Goal: Task Accomplishment & Management: Check status

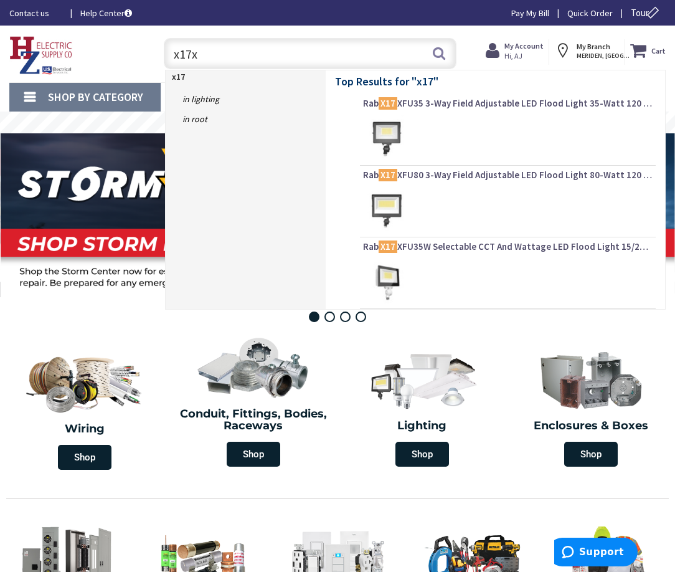
type input "x17xs"
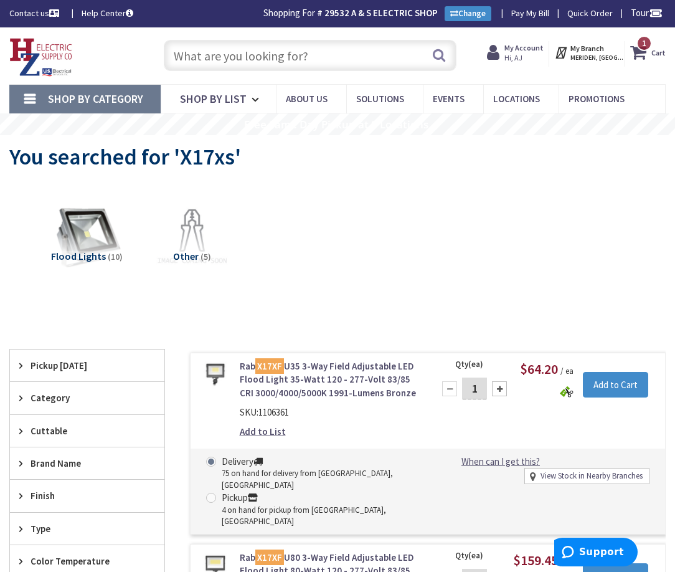
click at [288, 54] on input "text" at bounding box center [310, 55] width 292 height 31
click at [281, 68] on input "text" at bounding box center [310, 55] width 292 height 31
click at [280, 60] on input "text" at bounding box center [310, 55] width 292 height 31
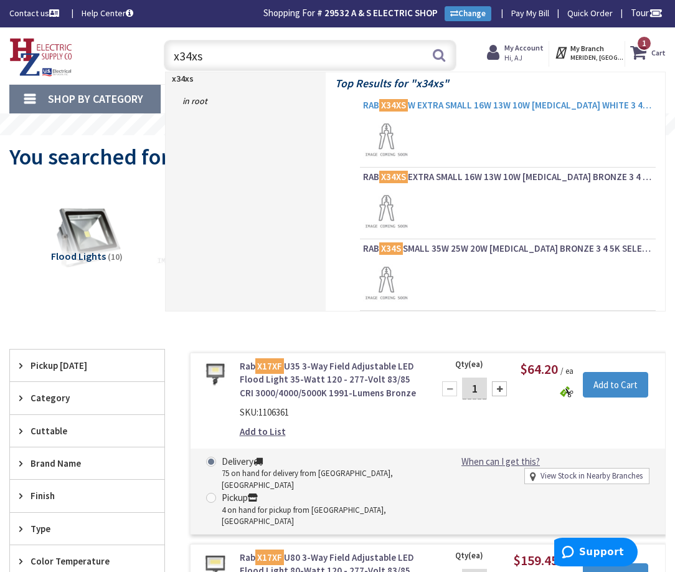
type input "x34xs"
click at [433, 104] on span "RAB X34XS W EXTRA SMALL 16W 13W 10W KNUCKLE WHITE 3 4 5K SELECT 120V OR 277V" at bounding box center [508, 105] width 290 height 12
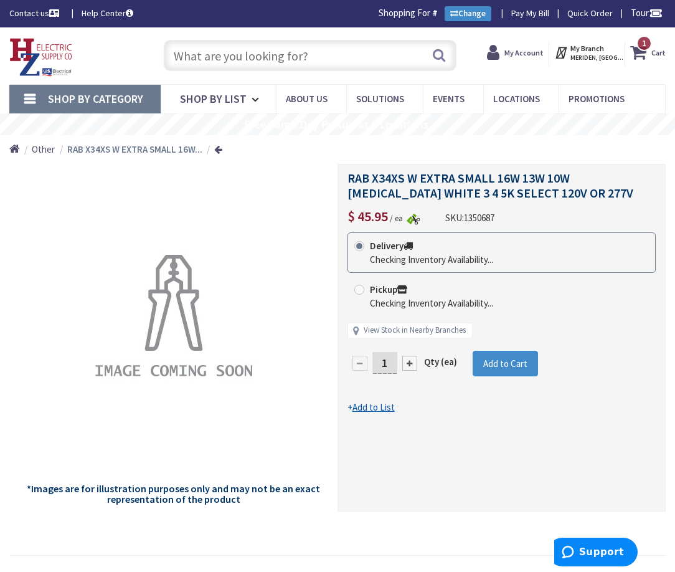
click at [292, 54] on input "text" at bounding box center [310, 55] width 292 height 31
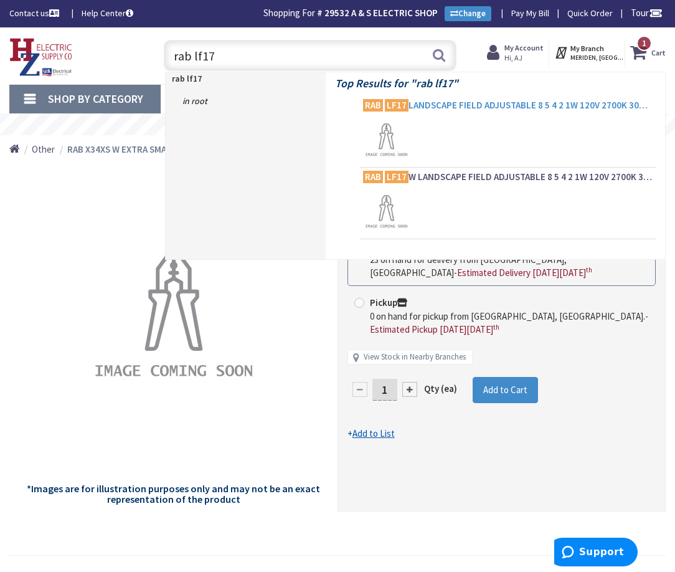
type input "rab lf17"
click at [491, 104] on span "RAB LF17 LANDSCAPE FIELD ADJUSTABLE 8 5 4 2 1W 120V 2700K 3000K 3500K 4000K 500…" at bounding box center [508, 105] width 290 height 12
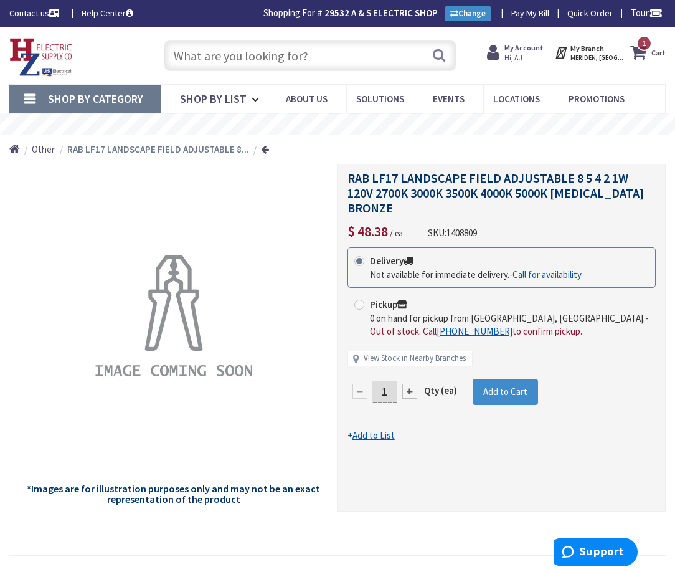
click at [318, 55] on input "text" at bounding box center [310, 55] width 292 height 31
click at [354, 60] on input "text" at bounding box center [310, 55] width 292 height 31
paste input "LF17X2/SMS"
type input "LF17X2/SMS"
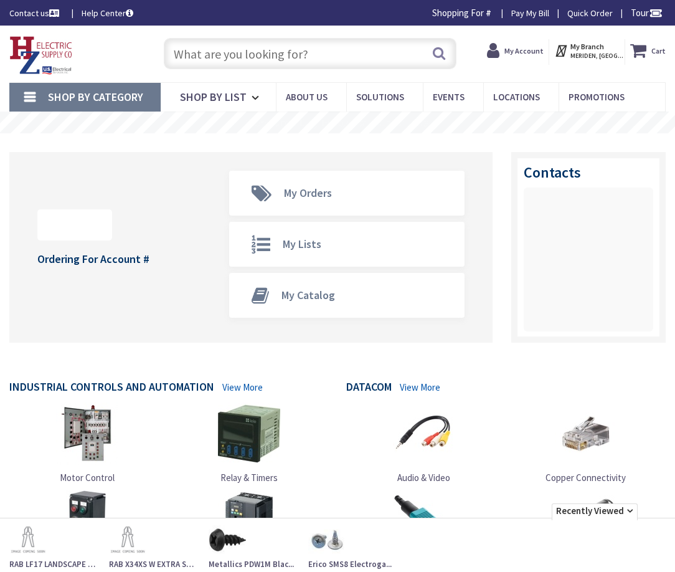
click at [339, 51] on input "text" at bounding box center [310, 53] width 292 height 31
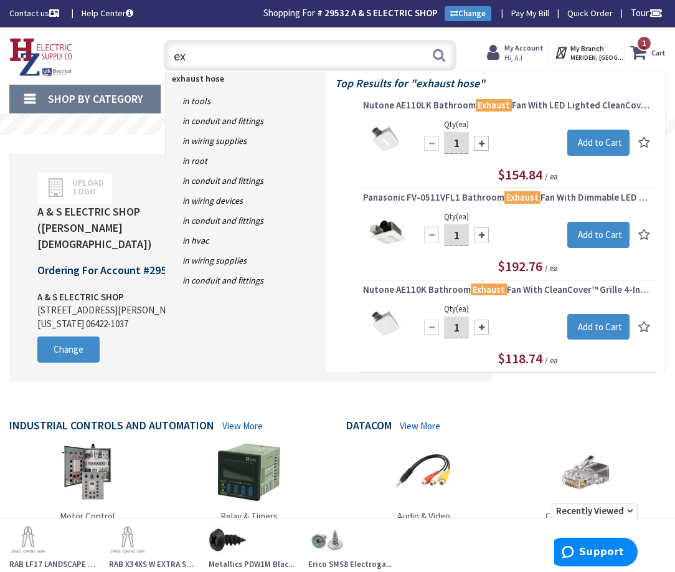
type input "e"
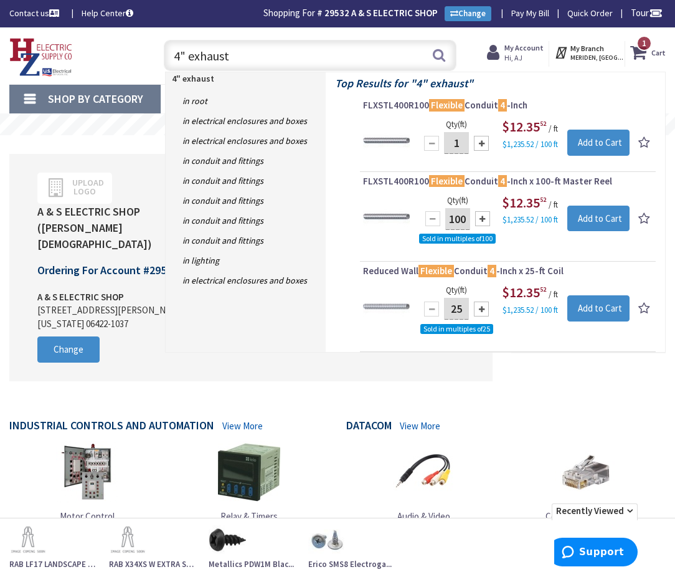
type input "4" exhaust"
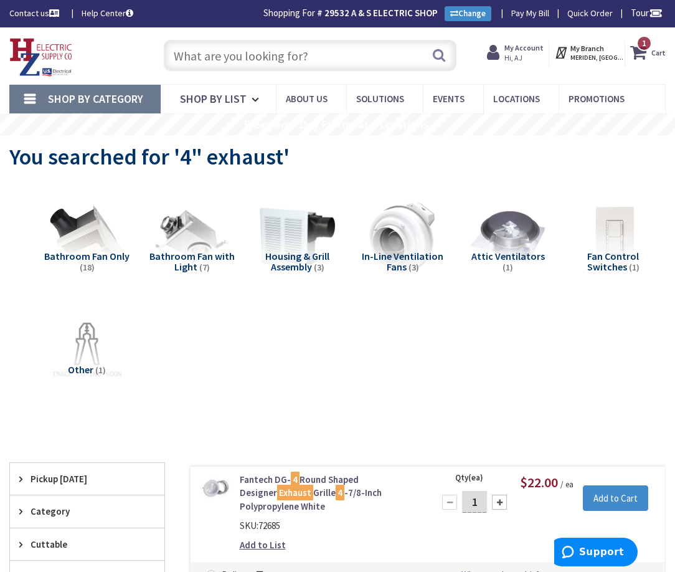
click at [254, 52] on input "text" at bounding box center [310, 55] width 292 height 31
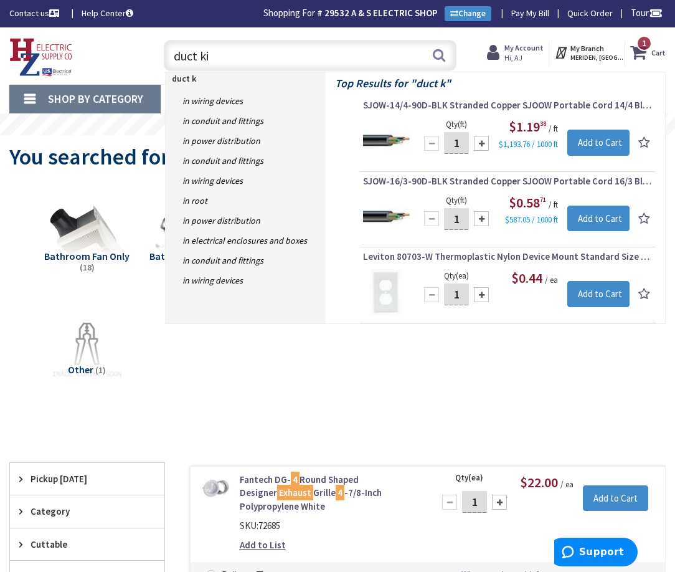
type input "duct kit"
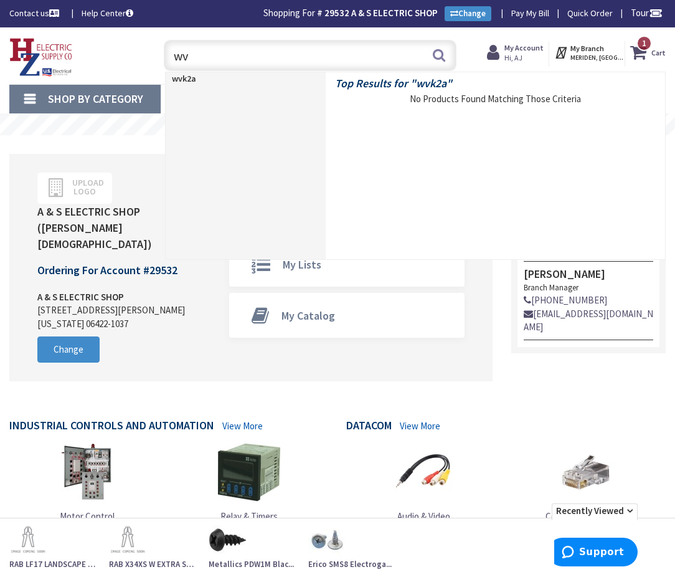
type input "w"
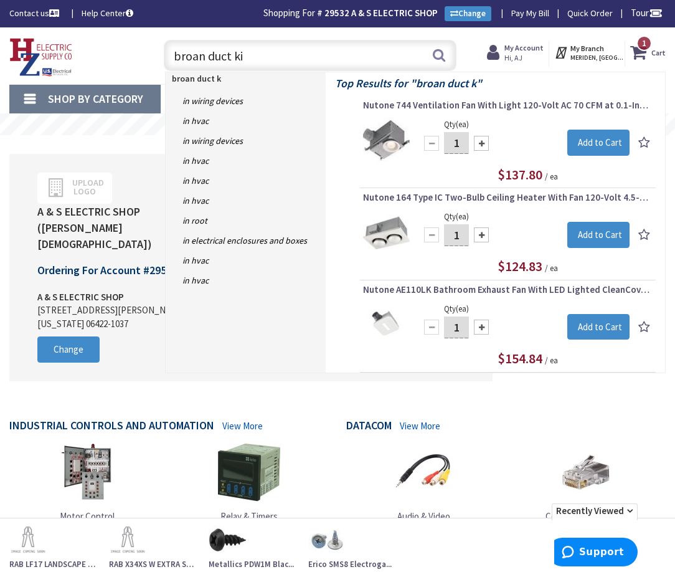
type input "broan duct kit"
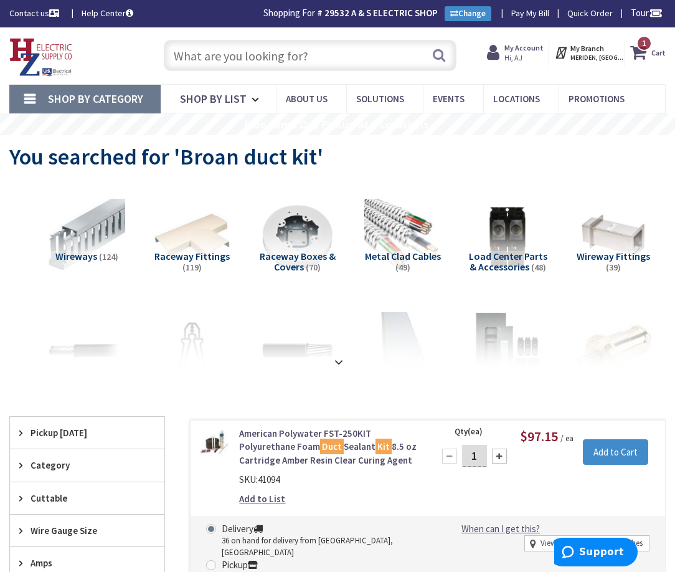
click at [537, 50] on strong "My Account" at bounding box center [523, 47] width 39 height 9
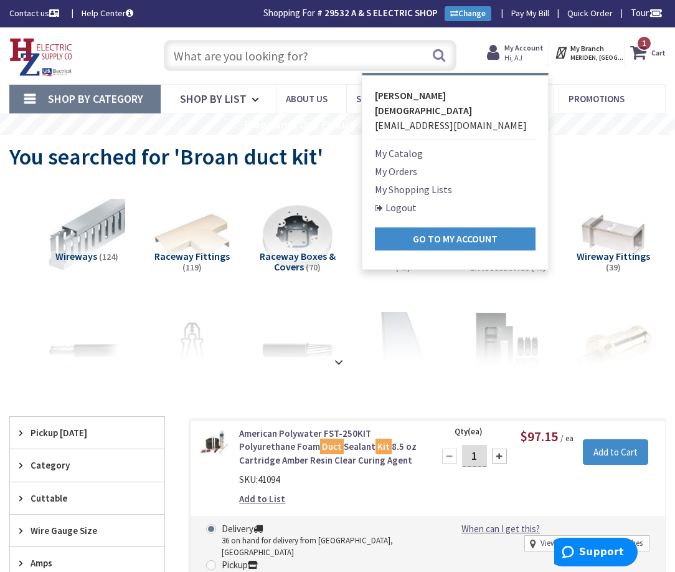
click at [417, 164] on link "My Orders" at bounding box center [396, 171] width 42 height 15
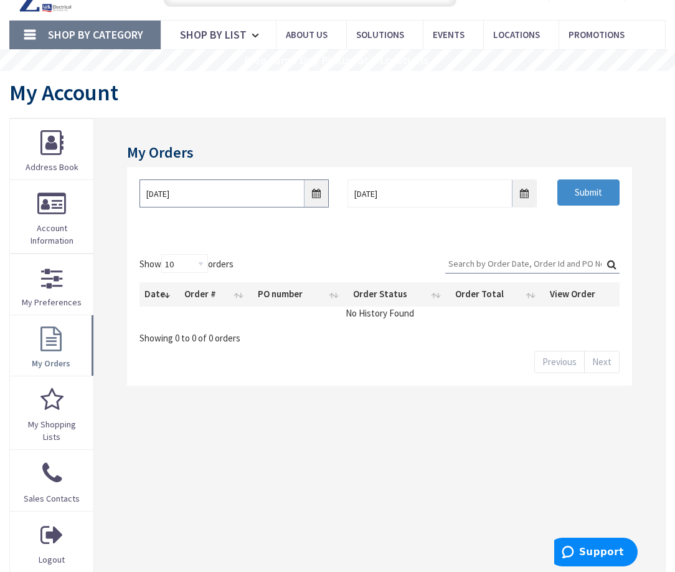
click at [314, 200] on input "8/29/2025" at bounding box center [233, 193] width 189 height 28
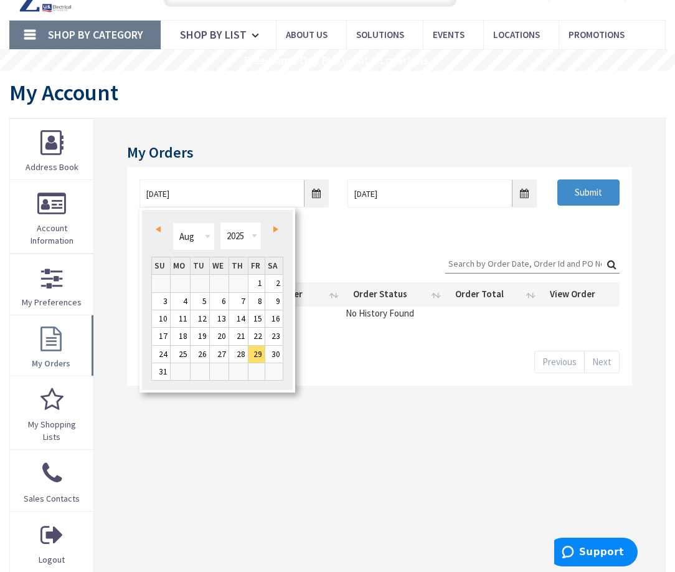
click at [158, 228] on span "Prev" at bounding box center [158, 229] width 5 height 6
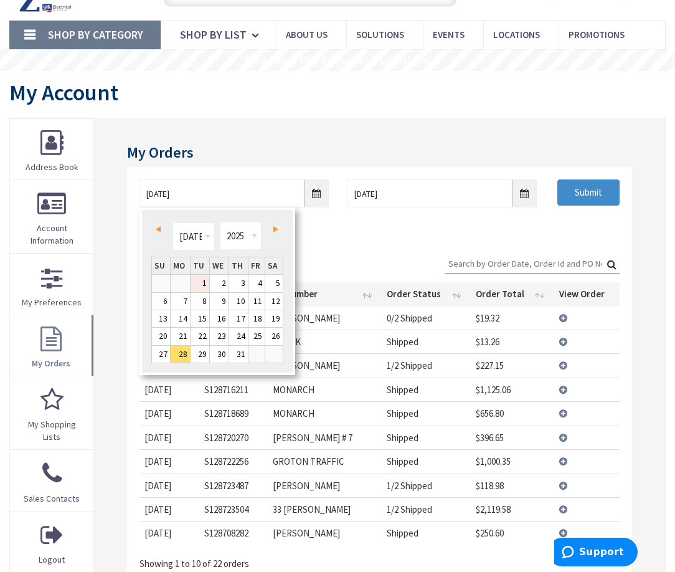
click at [202, 281] on link "1" at bounding box center [200, 283] width 19 height 17
type input "07/01/2025"
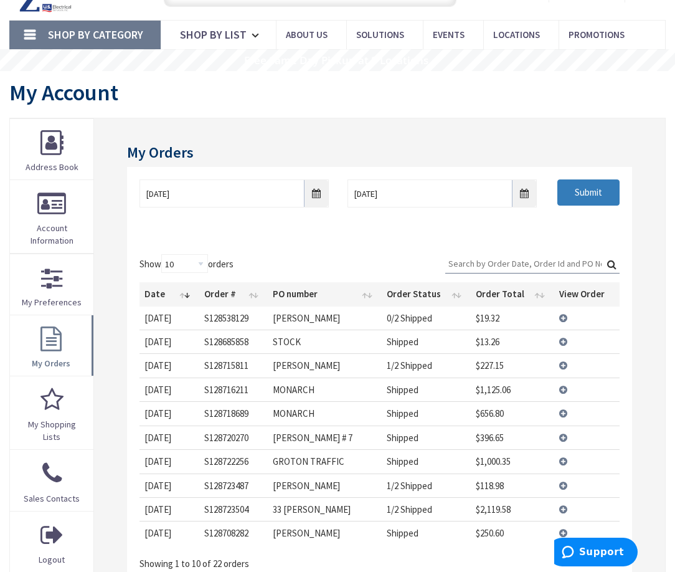
click at [584, 187] on input "Submit" at bounding box center [588, 192] width 62 height 26
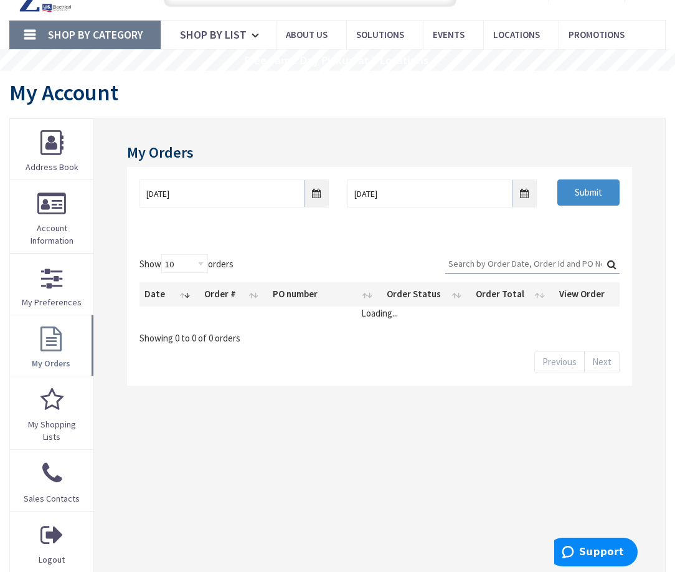
click at [478, 260] on input "Search:" at bounding box center [532, 263] width 174 height 19
click at [474, 265] on input "parez" at bounding box center [532, 263] width 174 height 19
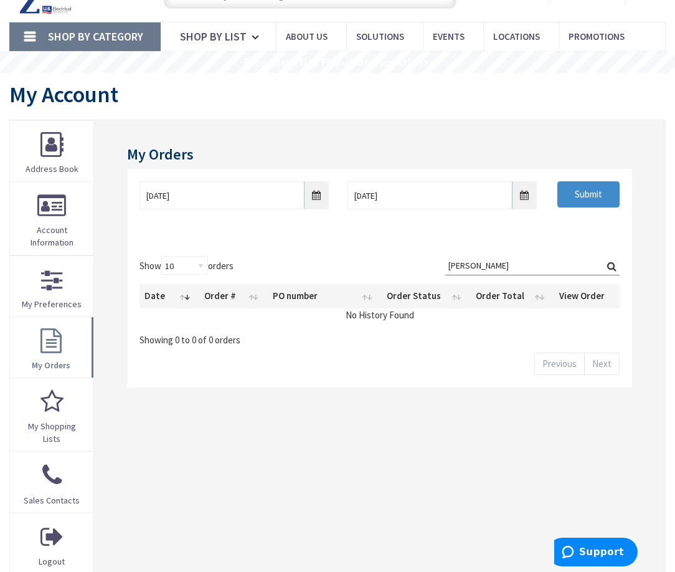
scroll to position [64, 0]
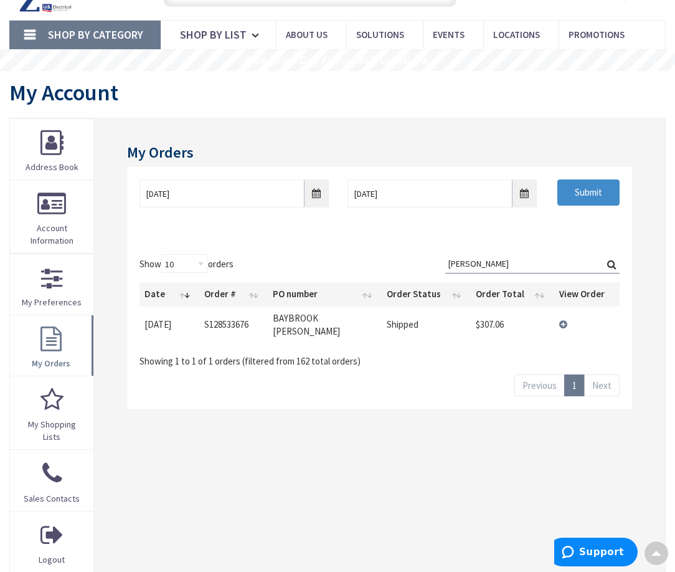
type input "parez"
click at [563, 320] on td "View Details" at bounding box center [587, 324] width 66 height 37
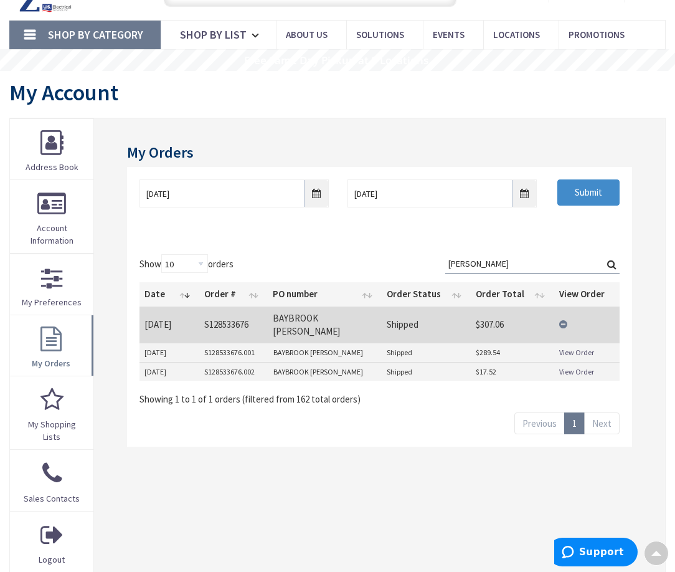
click at [576, 347] on link "View Order" at bounding box center [576, 352] width 35 height 11
click at [566, 366] on link "View Order" at bounding box center [576, 371] width 35 height 11
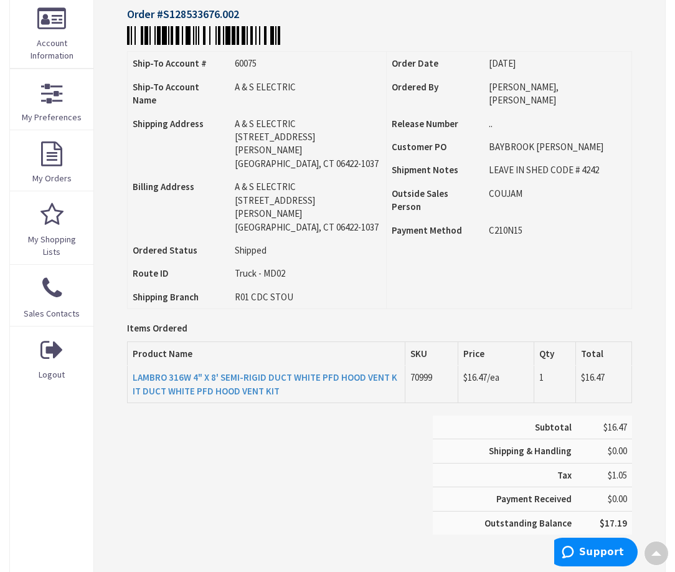
scroll to position [251, 0]
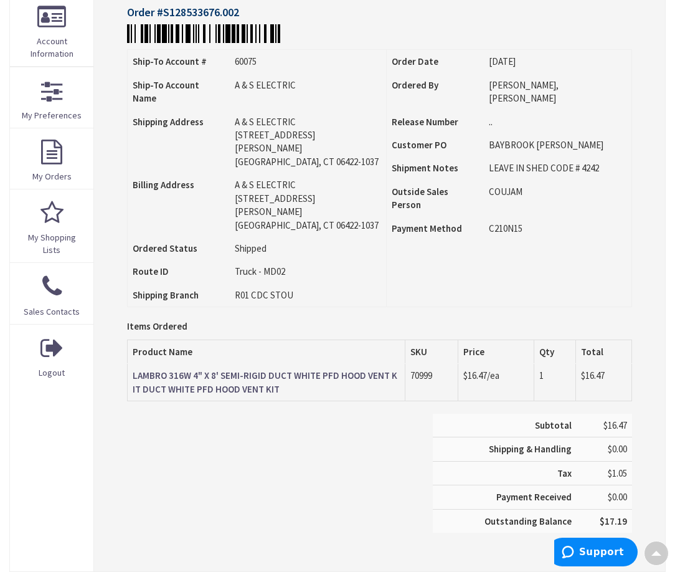
click at [219, 369] on strong "LAMBRO 316W 4" X 8' SEMI-RIGID DUCT WHITE PFD HOOD VENT KIT DUCT WHITE PFD HOOD…" at bounding box center [265, 381] width 265 height 25
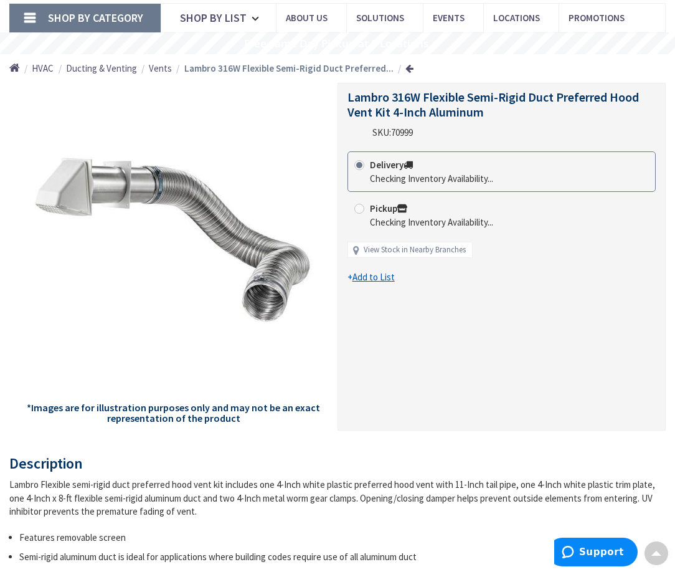
scroll to position [62, 0]
